Goal: Download file/media

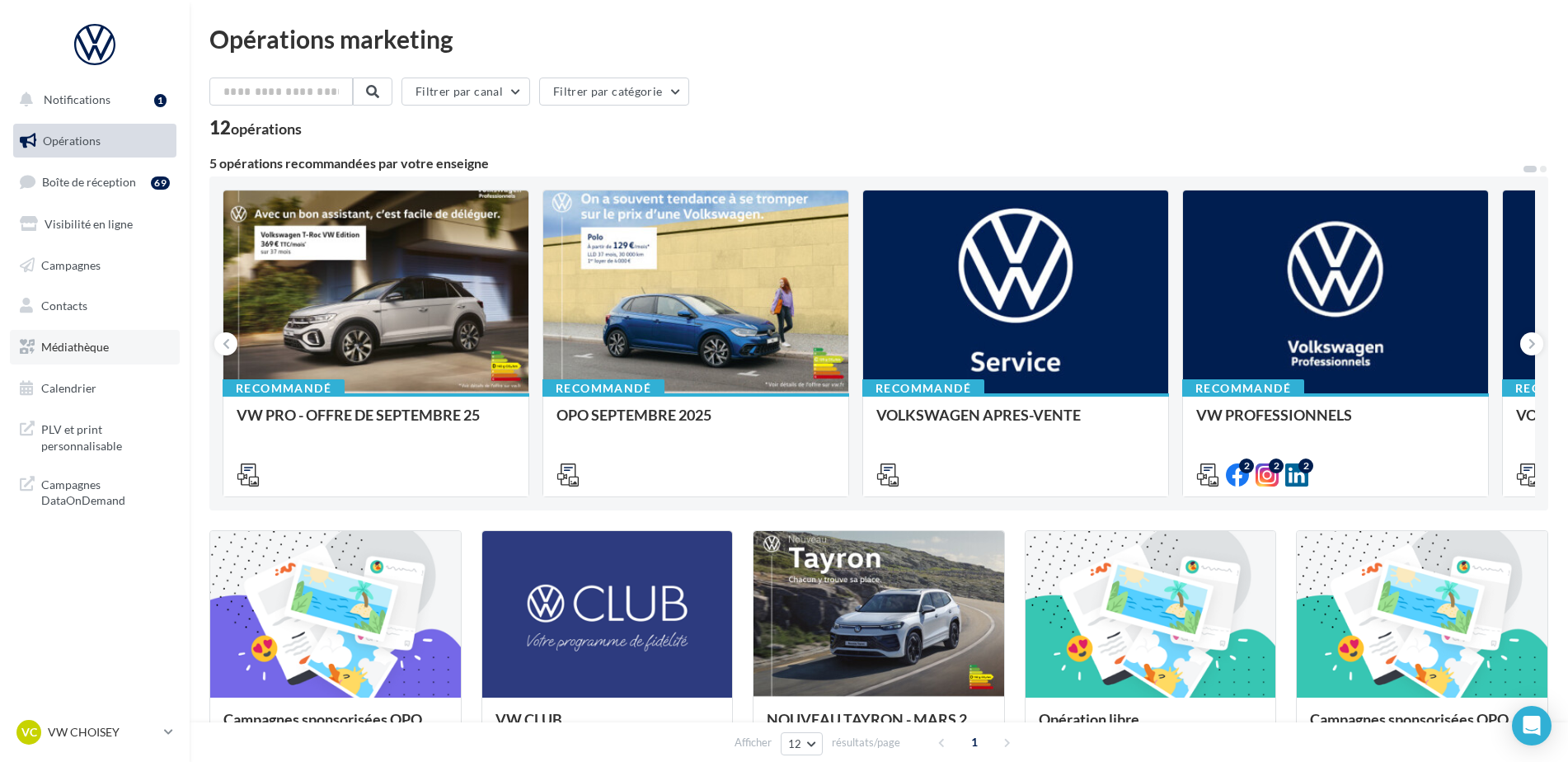
click at [94, 340] on span "Médiathèque" at bounding box center [75, 346] width 67 height 14
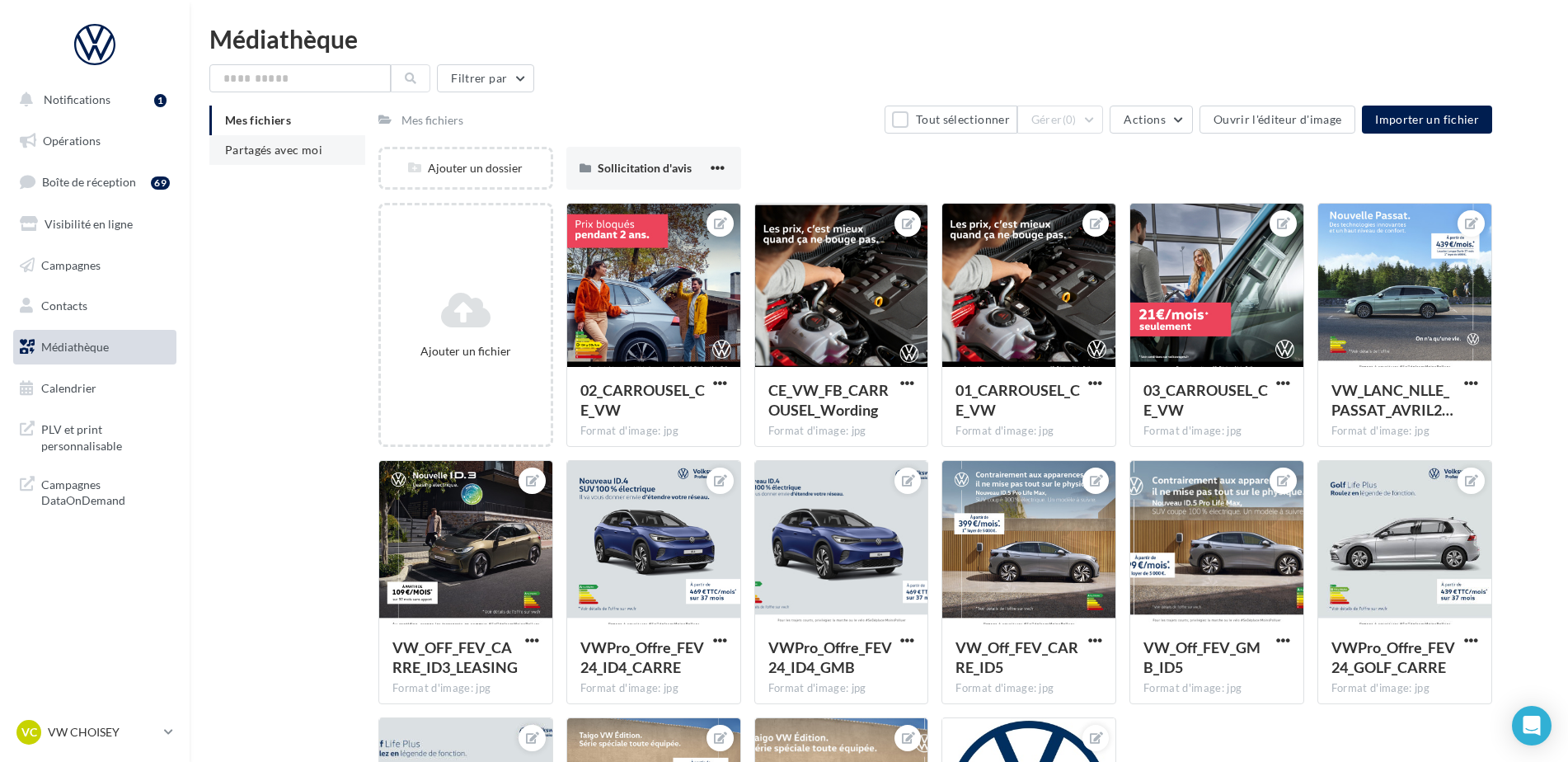
click at [291, 143] on span "Partagés avec moi" at bounding box center [273, 149] width 97 height 14
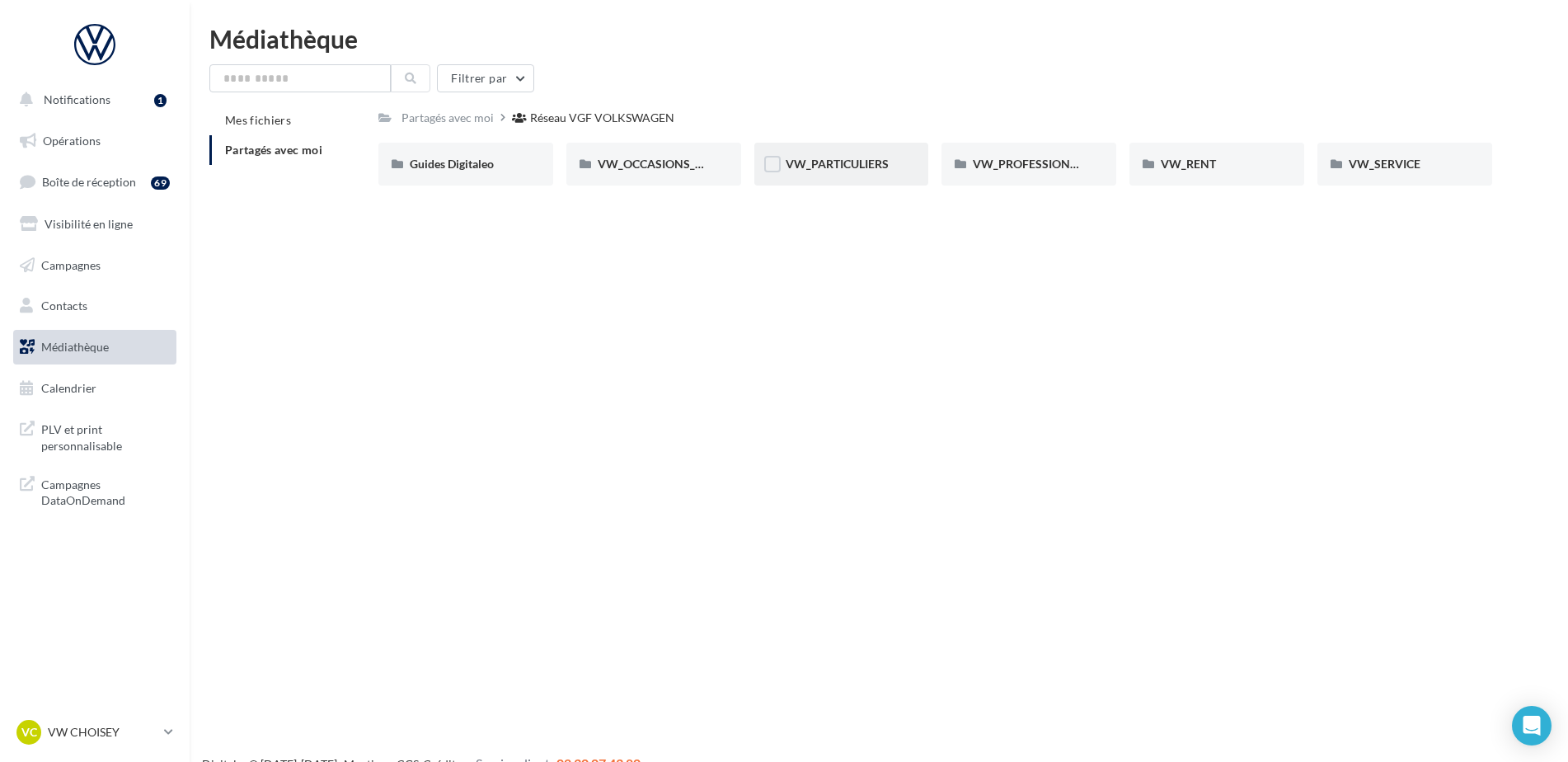
click at [815, 148] on div "VW_PARTICULIERS" at bounding box center [842, 164] width 175 height 43
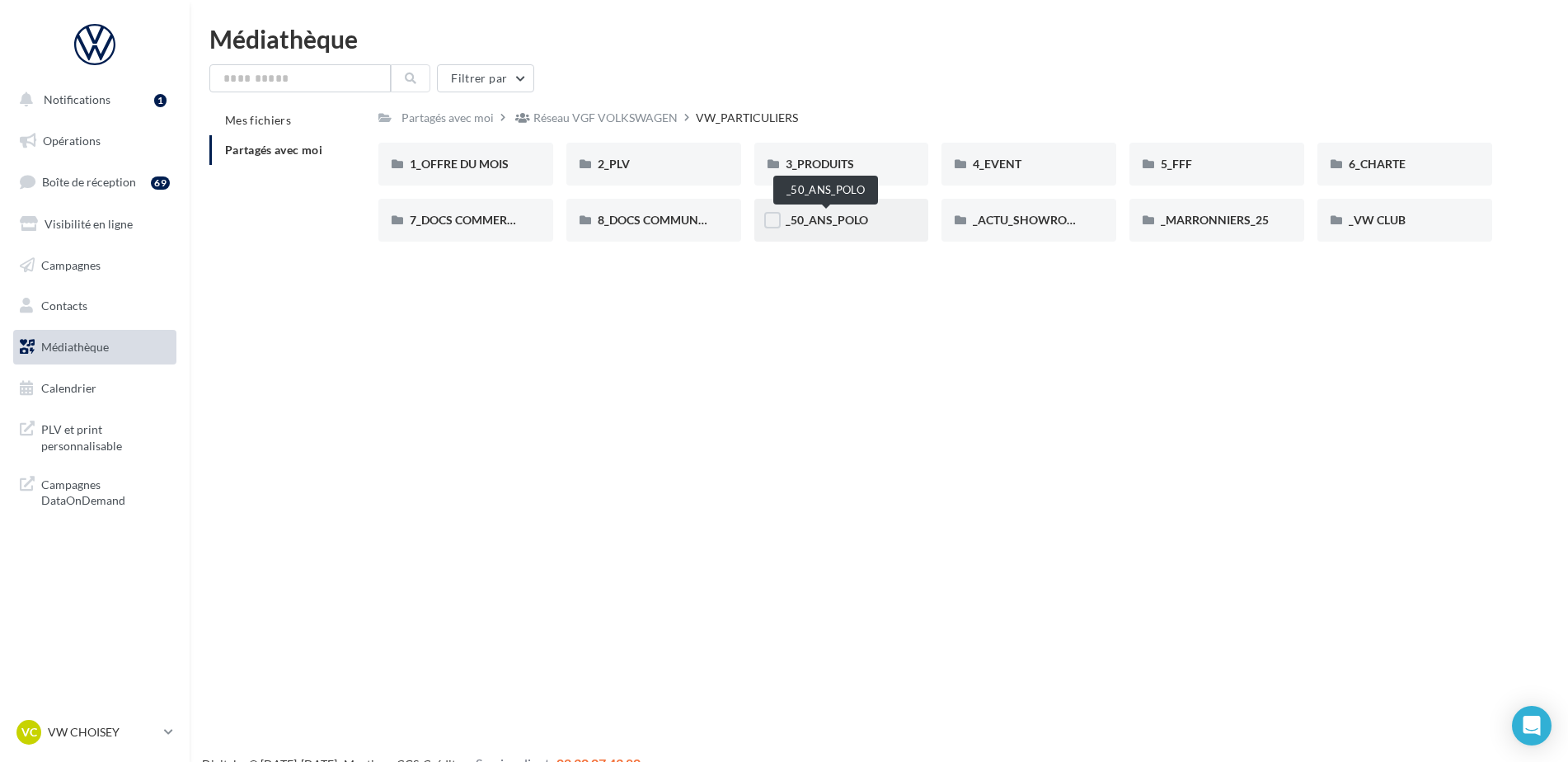
click at [864, 221] on span "_50_ANS_POLO" at bounding box center [827, 220] width 83 height 14
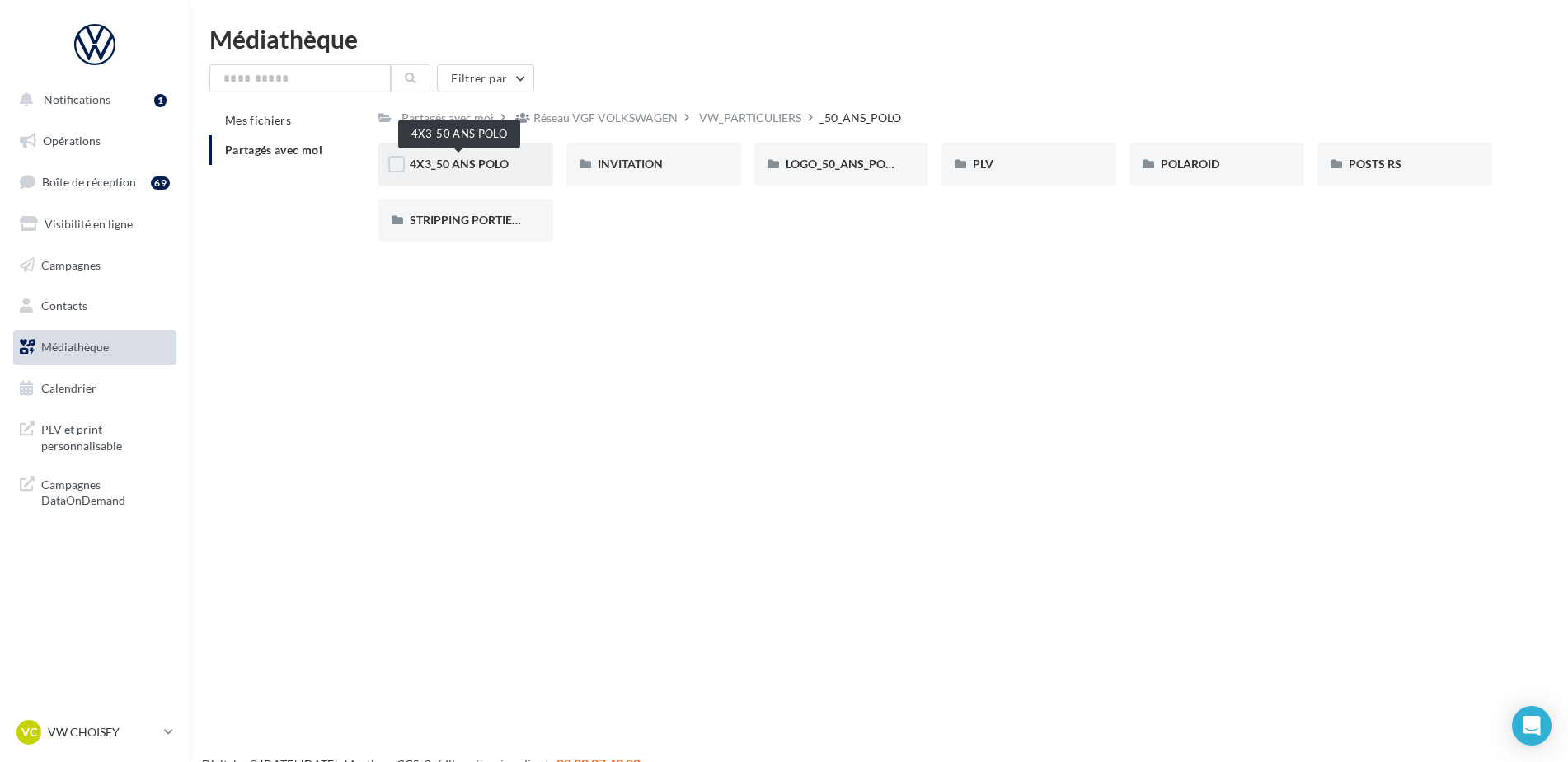
click at [441, 170] on span "4X3_50 ANS POLO" at bounding box center [459, 163] width 99 height 14
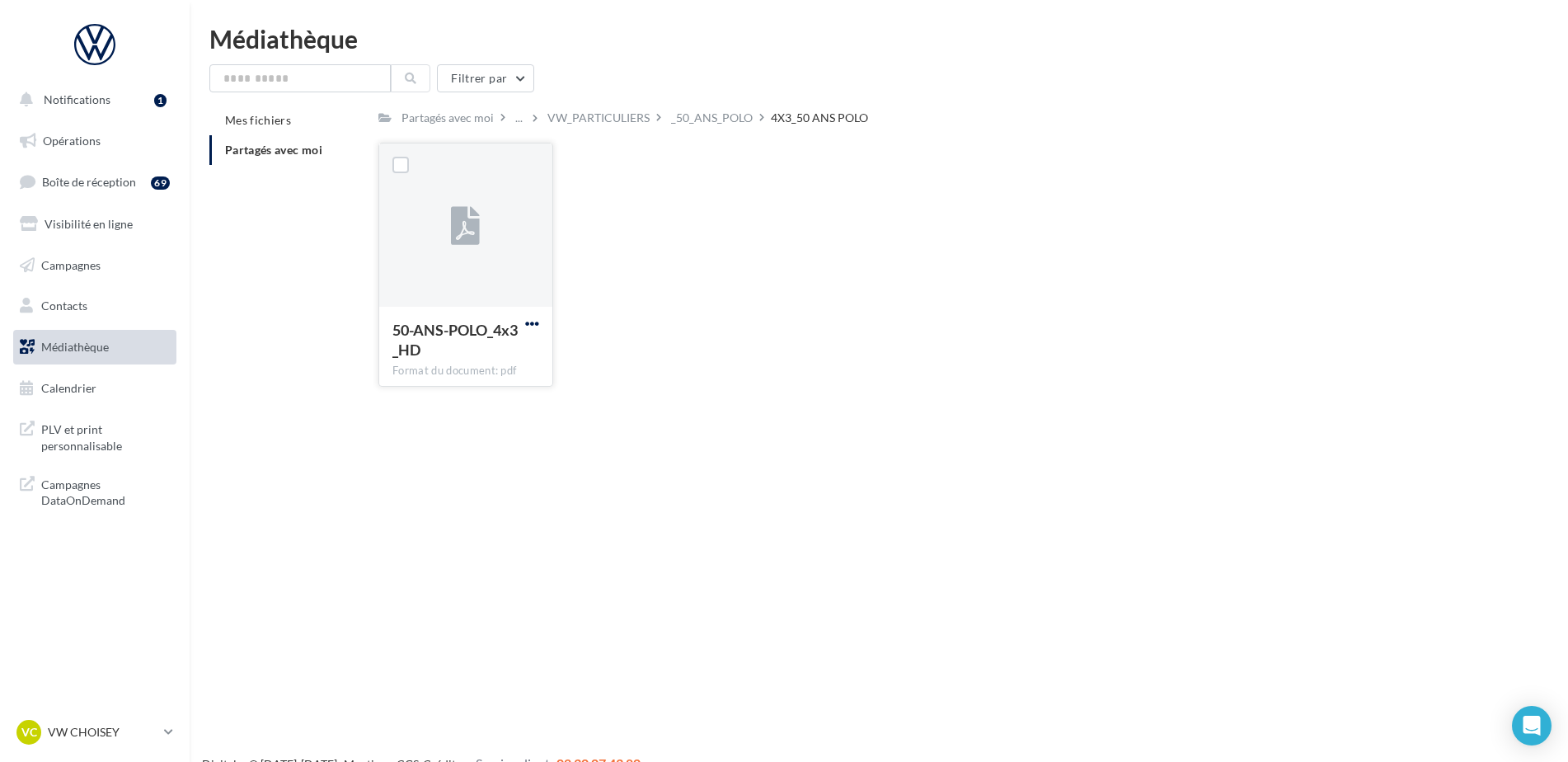
click at [538, 325] on span "button" at bounding box center [532, 324] width 14 height 14
click at [464, 362] on button "Télécharger" at bounding box center [460, 355] width 165 height 43
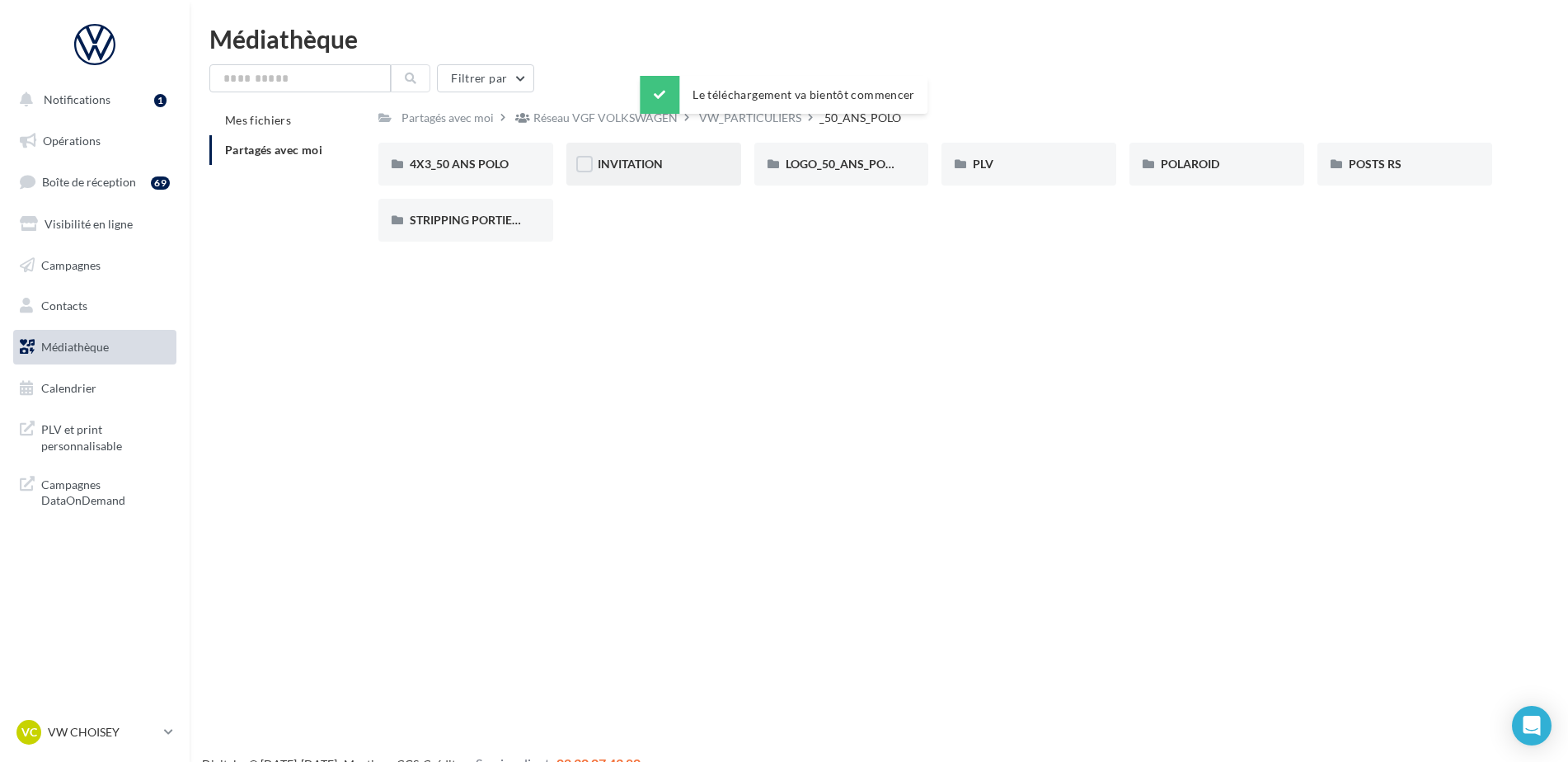
drag, startPoint x: 614, startPoint y: 190, endPoint x: 626, endPoint y: 175, distance: 19.2
click at [614, 189] on div "4X3_50 ANS POLO 4X3_50 ANS POLO INVITATION INVITATION LOGO_50_ANS_POLO LOGO_50_…" at bounding box center [941, 199] width 1127 height 112
click at [632, 168] on span "INVITATION" at bounding box center [630, 163] width 65 height 14
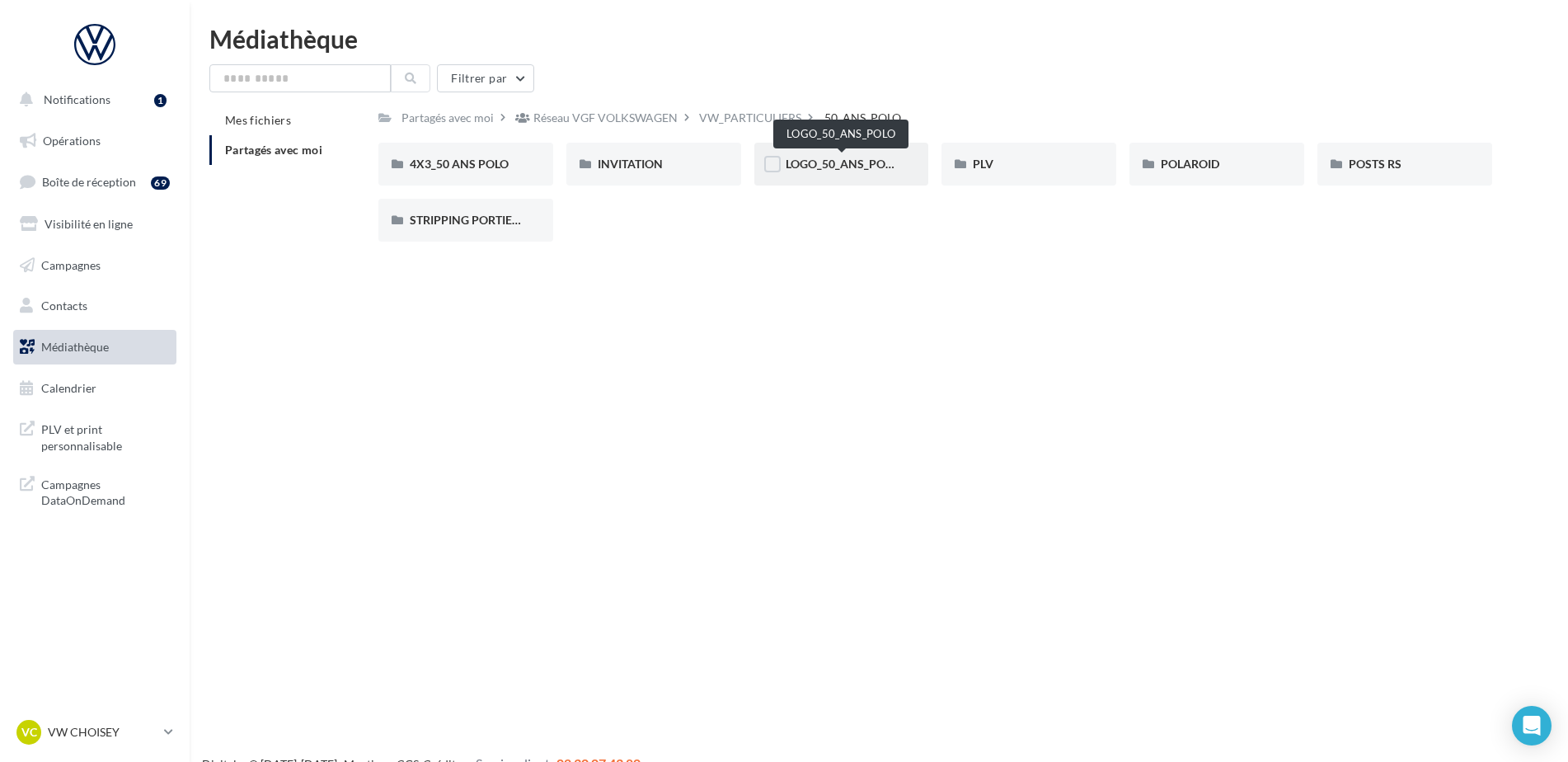
click at [873, 168] on span "LOGO_50_ANS_POLO" at bounding box center [843, 163] width 114 height 14
click at [1007, 160] on div "PLV" at bounding box center [1029, 164] width 112 height 16
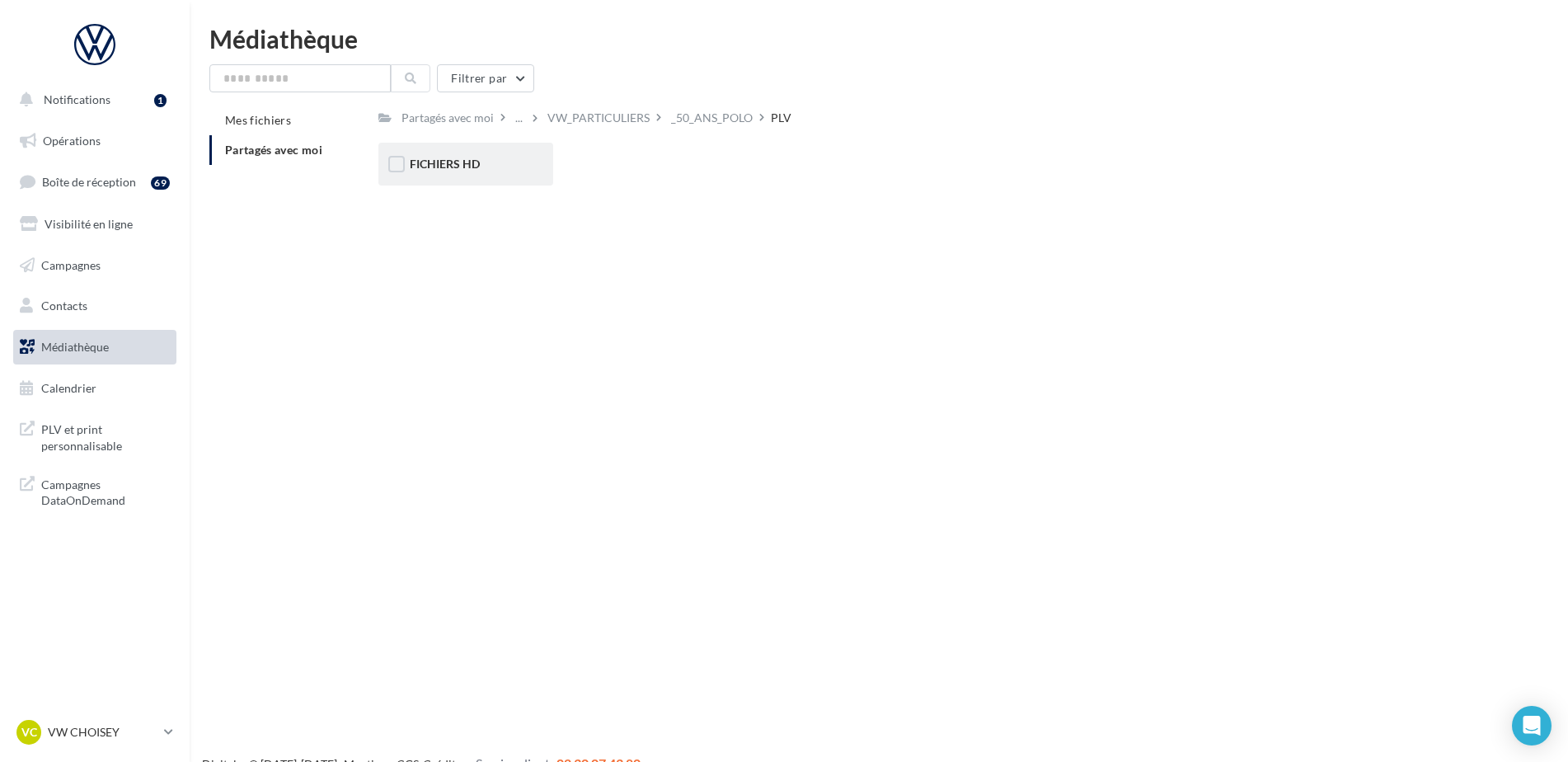
click at [445, 172] on div "FICHIERS HD" at bounding box center [466, 164] width 112 height 16
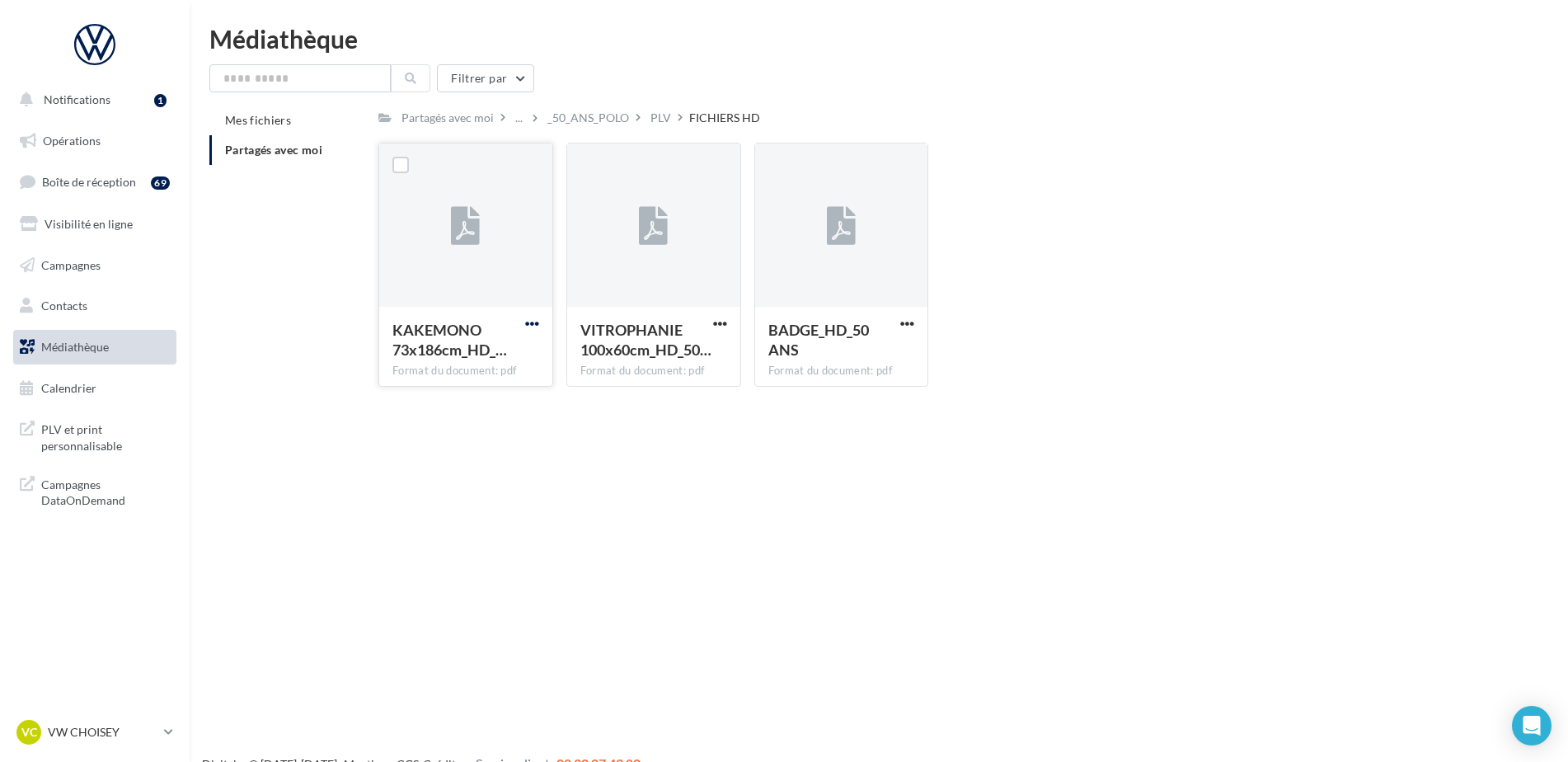
click at [534, 317] on span "button" at bounding box center [532, 324] width 14 height 14
drag, startPoint x: 497, startPoint y: 348, endPoint x: 768, endPoint y: 355, distance: 271.1
click at [497, 347] on button "Télécharger" at bounding box center [460, 355] width 165 height 43
click at [711, 323] on button "button" at bounding box center [720, 325] width 21 height 16
drag, startPoint x: 705, startPoint y: 335, endPoint x: 855, endPoint y: 335, distance: 150.0
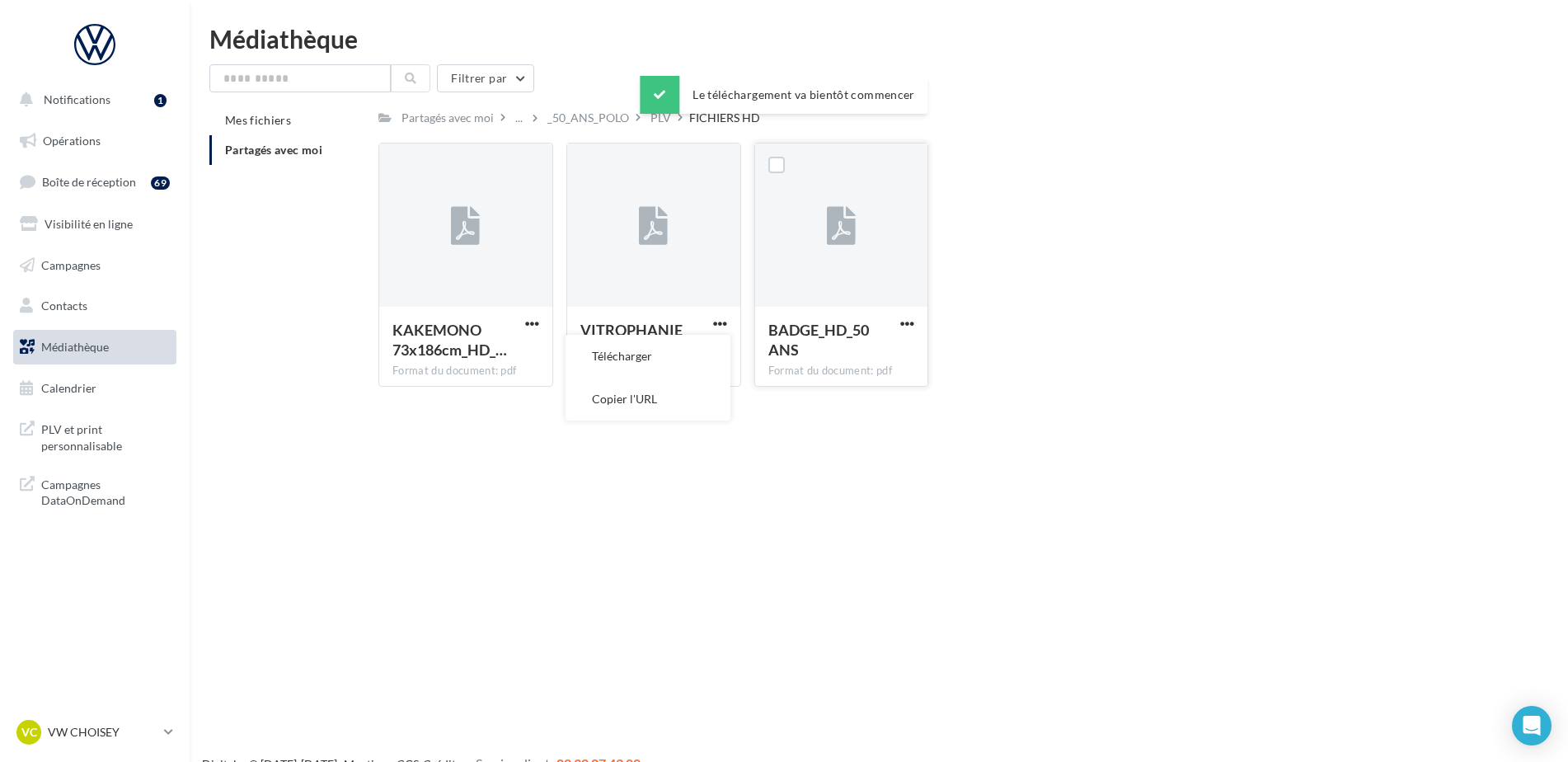
click at [682, 345] on button "Télécharger" at bounding box center [648, 355] width 165 height 43
click at [909, 324] on span "button" at bounding box center [907, 324] width 14 height 14
drag, startPoint x: 843, startPoint y: 355, endPoint x: 691, endPoint y: 275, distance: 171.8
click at [843, 355] on button "Télécharger" at bounding box center [835, 355] width 165 height 43
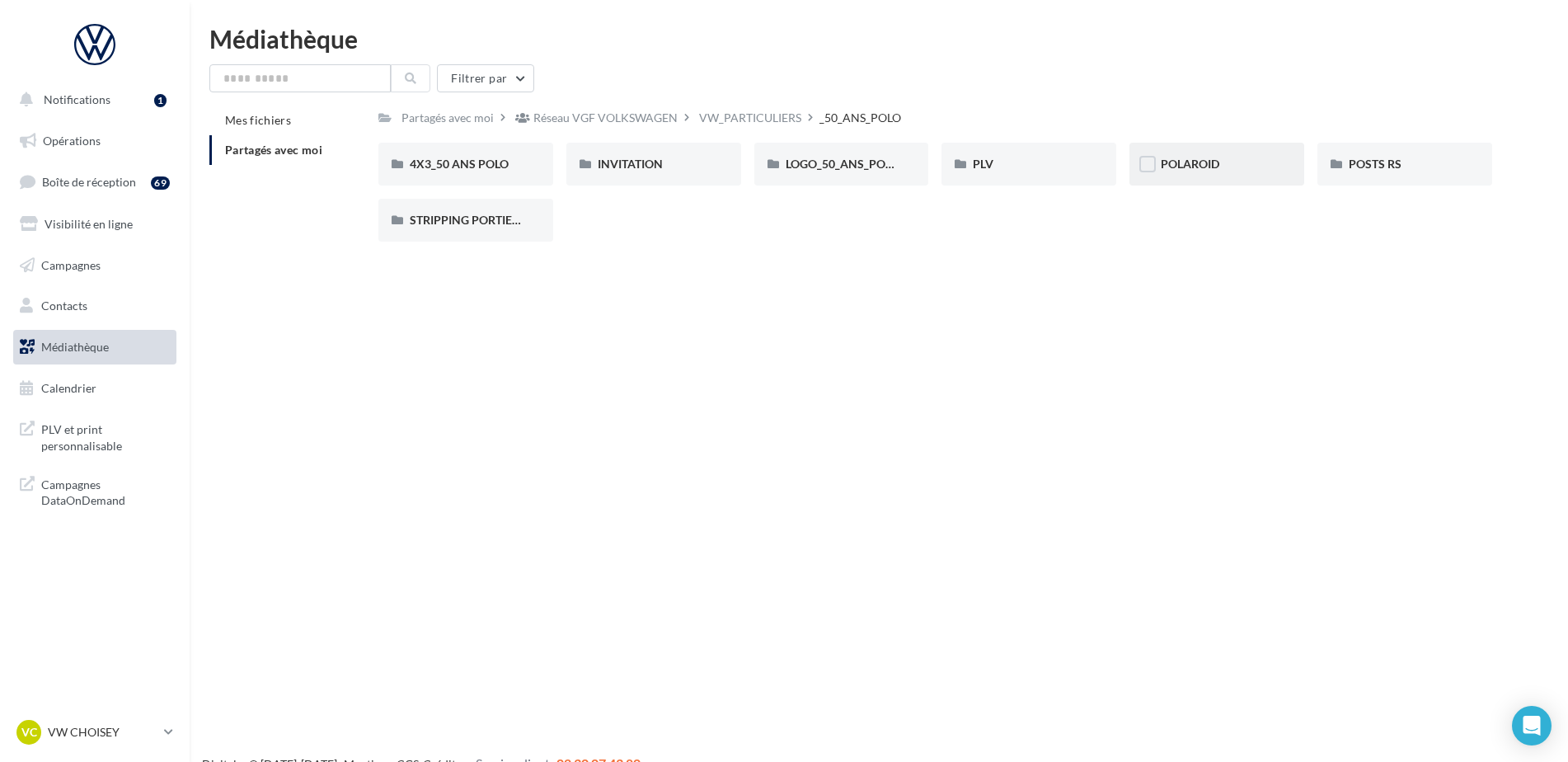
click at [1191, 170] on span "POLAROID" at bounding box center [1190, 163] width 58 height 14
click at [1469, 170] on div "POSTS RS" at bounding box center [1405, 164] width 175 height 43
click at [465, 207] on div "STRIPPING PORTIERE" at bounding box center [466, 220] width 175 height 43
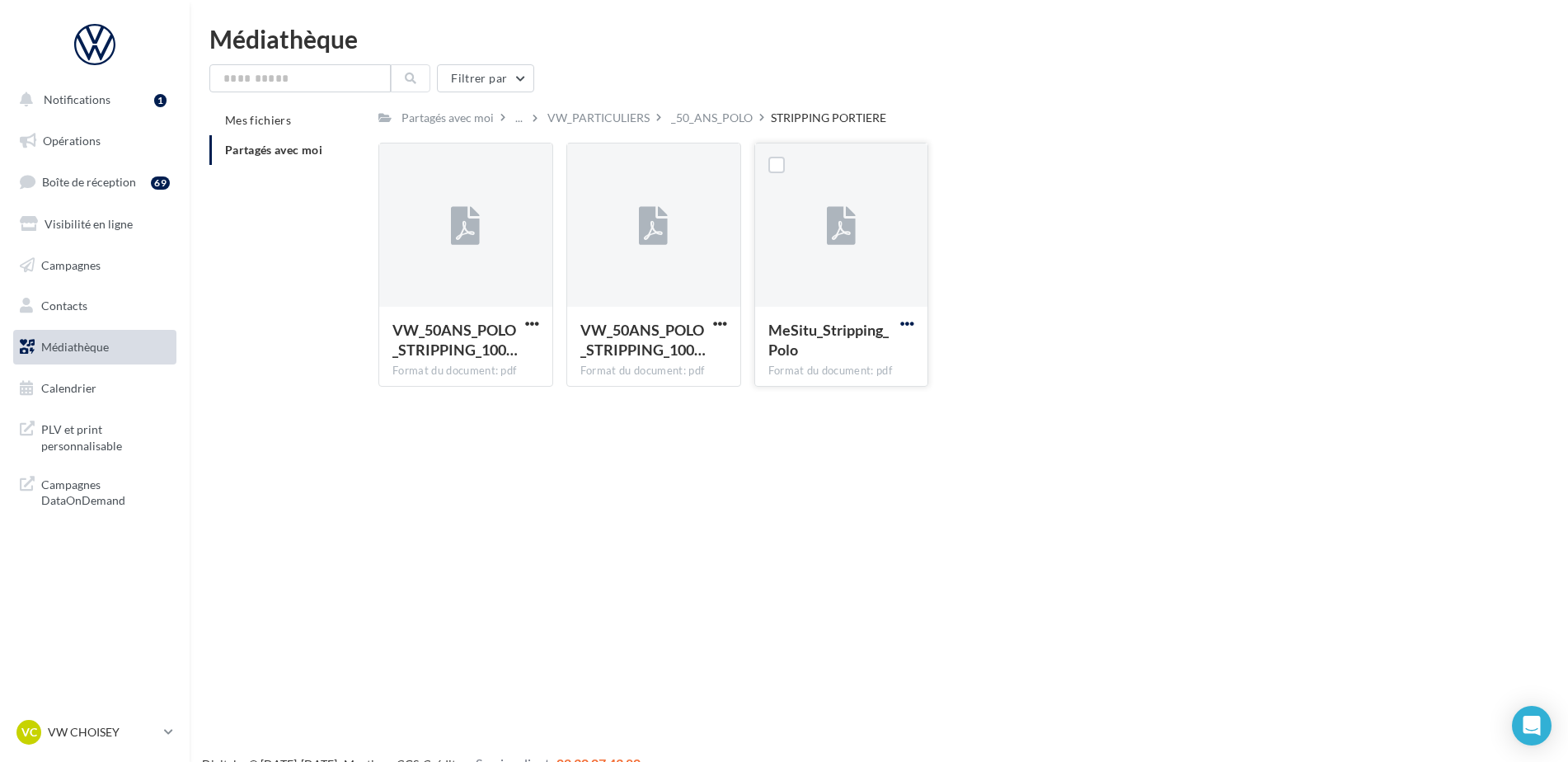
click at [908, 317] on span "button" at bounding box center [907, 324] width 14 height 14
click at [838, 355] on button "Télécharger" at bounding box center [835, 355] width 165 height 43
